Goal: Task Accomplishment & Management: Complete application form

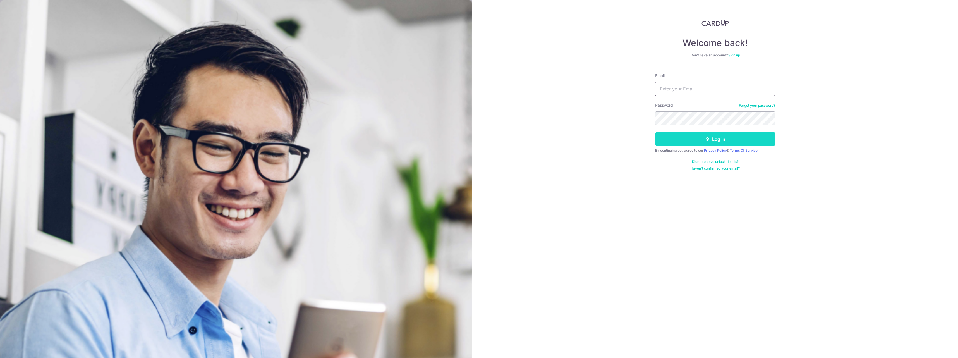
type input "engsiang.ang@gmail.com"
click at [675, 138] on button "Log in" at bounding box center [715, 139] width 120 height 14
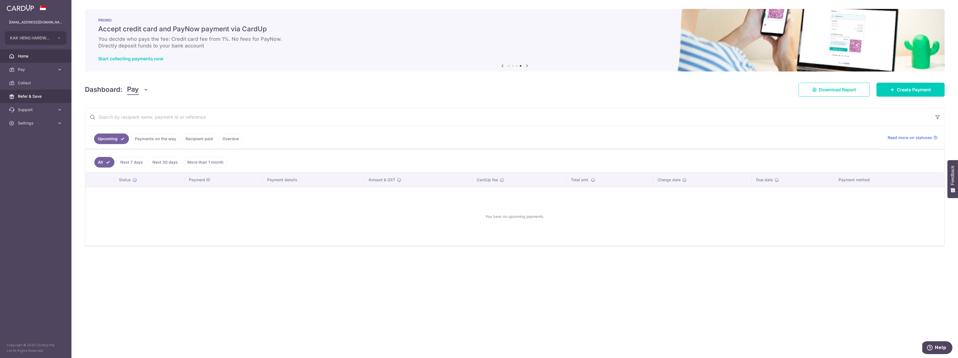
click at [40, 95] on span "Refer & Save" at bounding box center [36, 97] width 37 height 6
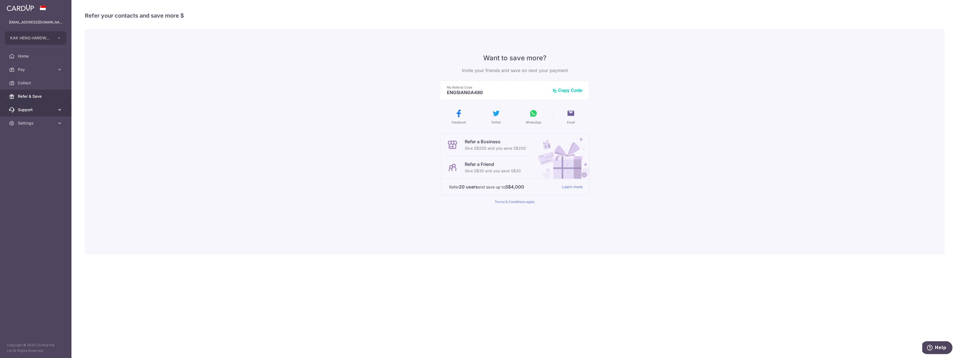
click at [62, 110] on icon at bounding box center [60, 110] width 6 height 6
click at [60, 68] on icon at bounding box center [60, 70] width 6 height 6
click at [28, 85] on span "Payments" at bounding box center [36, 83] width 37 height 6
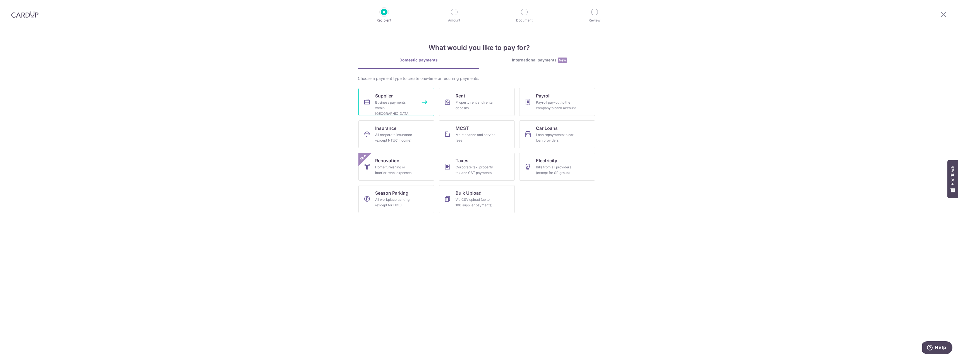
click at [400, 102] on div "Business payments within [GEOGRAPHIC_DATA]" at bounding box center [395, 108] width 40 height 17
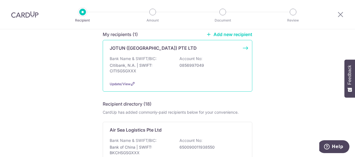
scroll to position [84, 0]
click at [168, 80] on div "Update/View" at bounding box center [178, 83] width 136 height 6
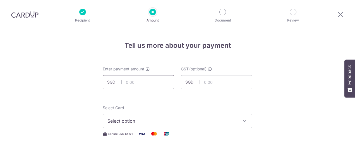
click at [138, 85] on input "text" at bounding box center [138, 82] width 71 height 14
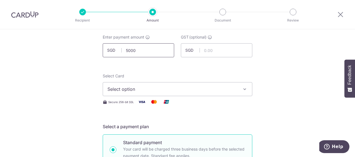
scroll to position [56, 0]
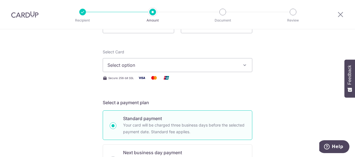
type input "5,000.00"
click at [153, 62] on span "Select option" at bounding box center [172, 65] width 130 height 7
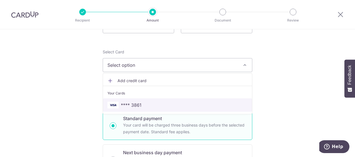
click at [128, 104] on span "**** 3861" at bounding box center [131, 105] width 21 height 7
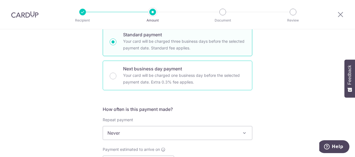
scroll to position [168, 0]
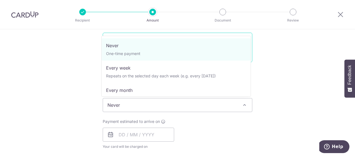
click at [130, 99] on span "Never" at bounding box center [177, 104] width 149 height 13
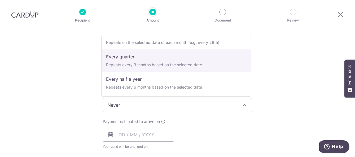
scroll to position [28, 0]
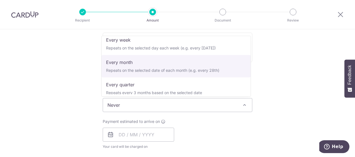
select select "3"
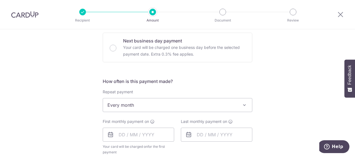
scroll to position [195, 0]
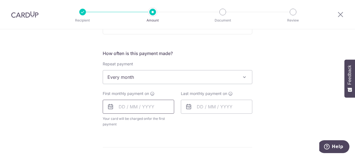
click at [121, 104] on input "text" at bounding box center [138, 107] width 71 height 14
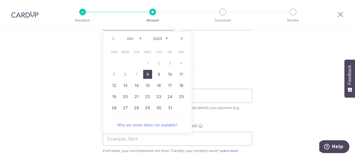
scroll to position [279, 0]
click at [150, 72] on link "8" at bounding box center [147, 73] width 9 height 9
type input "[DATE]"
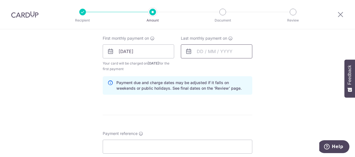
scroll to position [223, 0]
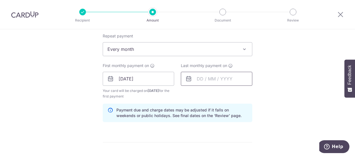
click at [227, 82] on input "text" at bounding box center [216, 79] width 71 height 14
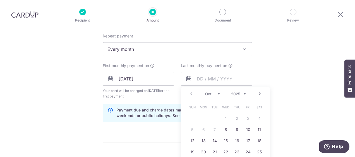
click at [219, 92] on div "Oct Nov [DATE] 2026 2027 2028 2029 2030 2031 2032 2033 2034 2035" at bounding box center [225, 94] width 41 height 5
click at [216, 93] on select "Oct Nov Dec" at bounding box center [212, 94] width 15 height 4
click at [204, 127] on link "8" at bounding box center [203, 129] width 9 height 9
type input "[DATE]"
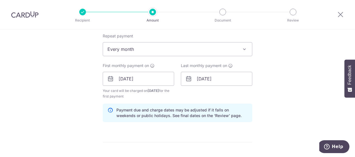
click at [267, 100] on div "Tell us more about your payment Enter payment amount SGD 5,000.00 5000.00 GST (…" at bounding box center [177, 91] width 355 height 571
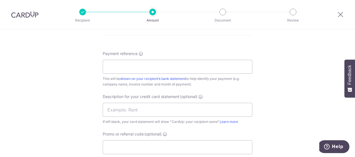
scroll to position [386, 0]
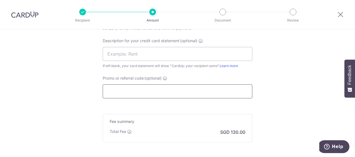
click at [231, 94] on input "Promo or referral code (optional)" at bounding box center [178, 91] width 150 height 14
click at [182, 45] on div "Description for your credit card statement (optional) If left blank, your card …" at bounding box center [178, 53] width 150 height 31
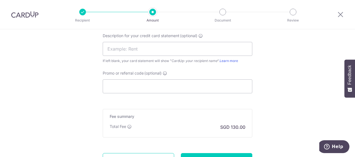
scroll to position [414, 0]
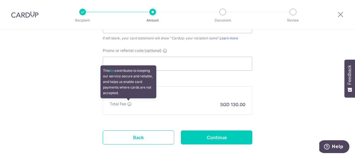
click at [128, 99] on div "Fee summary Base fee Extend fee Next-day fee Total Fee This fee contributes to …" at bounding box center [178, 100] width 150 height 28
click at [128, 103] on icon at bounding box center [129, 104] width 4 height 4
click at [129, 102] on icon at bounding box center [129, 104] width 4 height 4
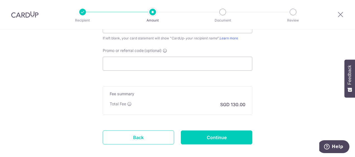
click at [234, 103] on p "SGD 130.00" at bounding box center [232, 104] width 25 height 7
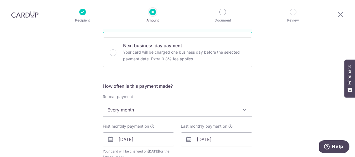
scroll to position [0, 0]
